Goal: Information Seeking & Learning: Understand process/instructions

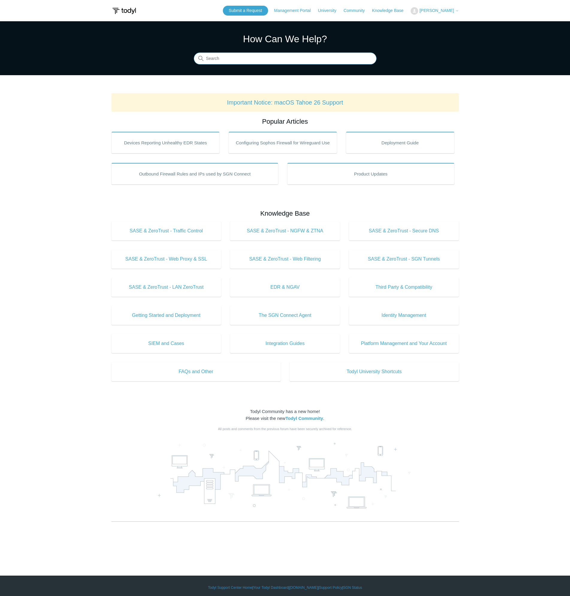
click at [225, 61] on input "Search" at bounding box center [285, 59] width 183 height 12
type input "t"
type input "maintenance key"
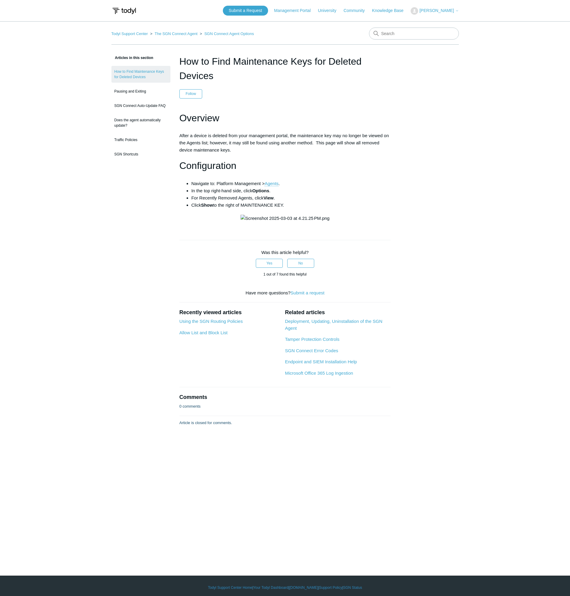
drag, startPoint x: 288, startPoint y: 205, endPoint x: 210, endPoint y: 186, distance: 80.8
click at [210, 186] on ul "Navigate to: Platform Management > Agents . In the top right-hand side, click O…" at bounding box center [287, 194] width 205 height 29
click at [275, 182] on link "Agents" at bounding box center [271, 183] width 14 height 5
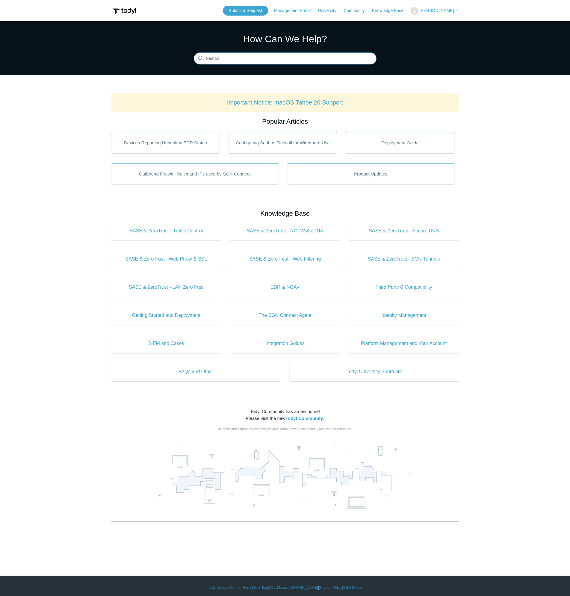
click at [231, 58] on input "Search" at bounding box center [285, 59] width 183 height 12
type input "uninstall todyl force dont knwo the maint key"
